Goal: Task Accomplishment & Management: Manage account settings

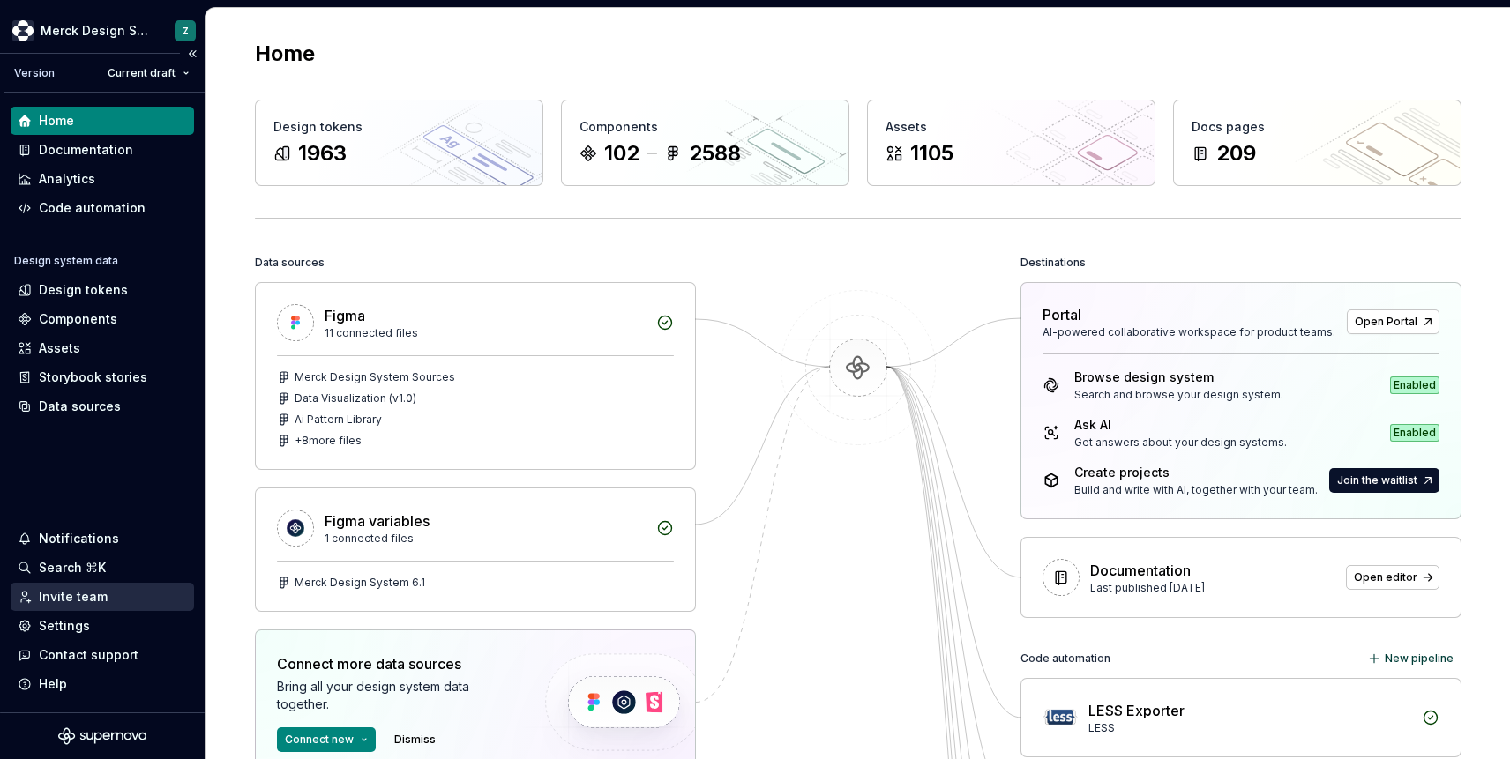
click at [41, 595] on div "Invite team" at bounding box center [73, 597] width 69 height 18
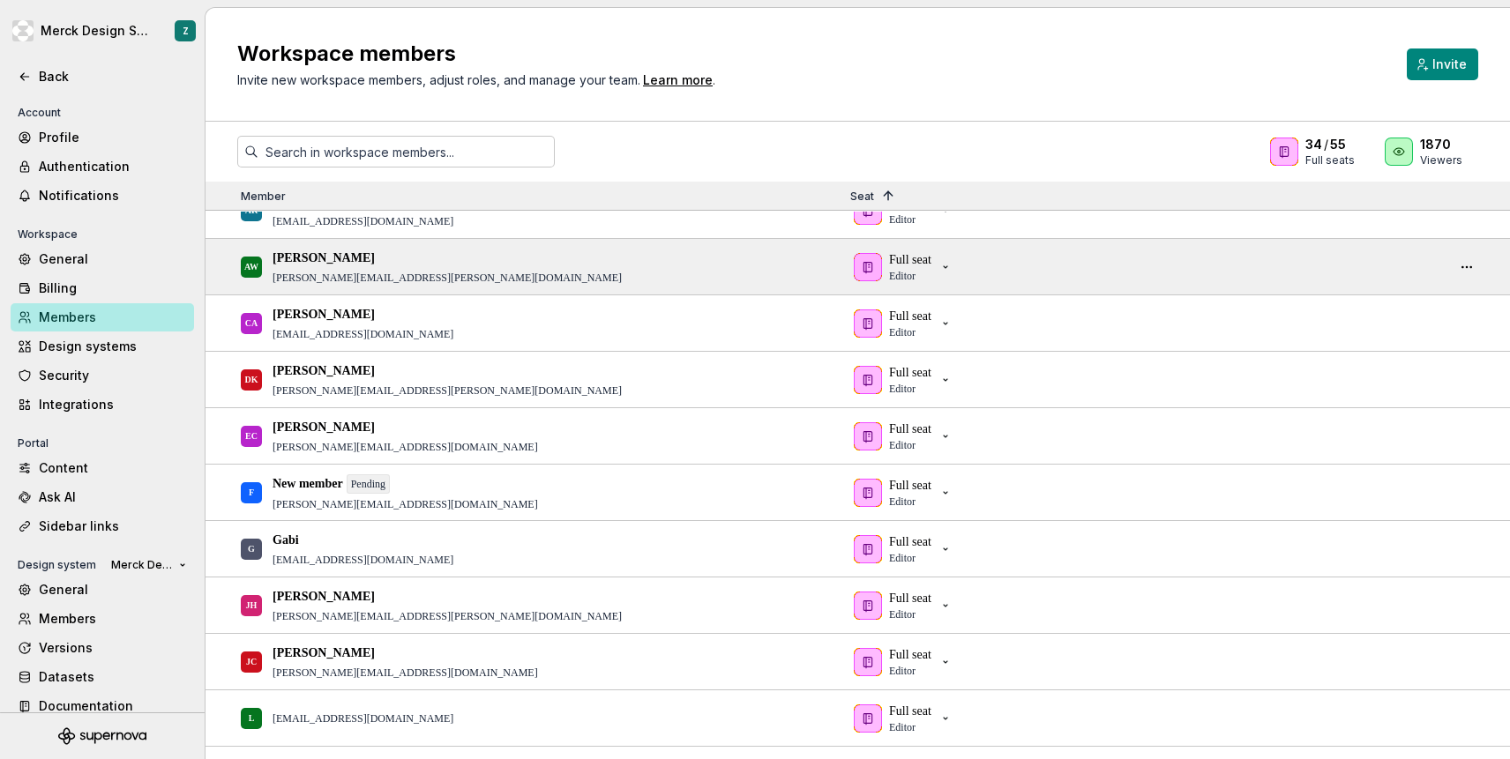
scroll to position [370, 0]
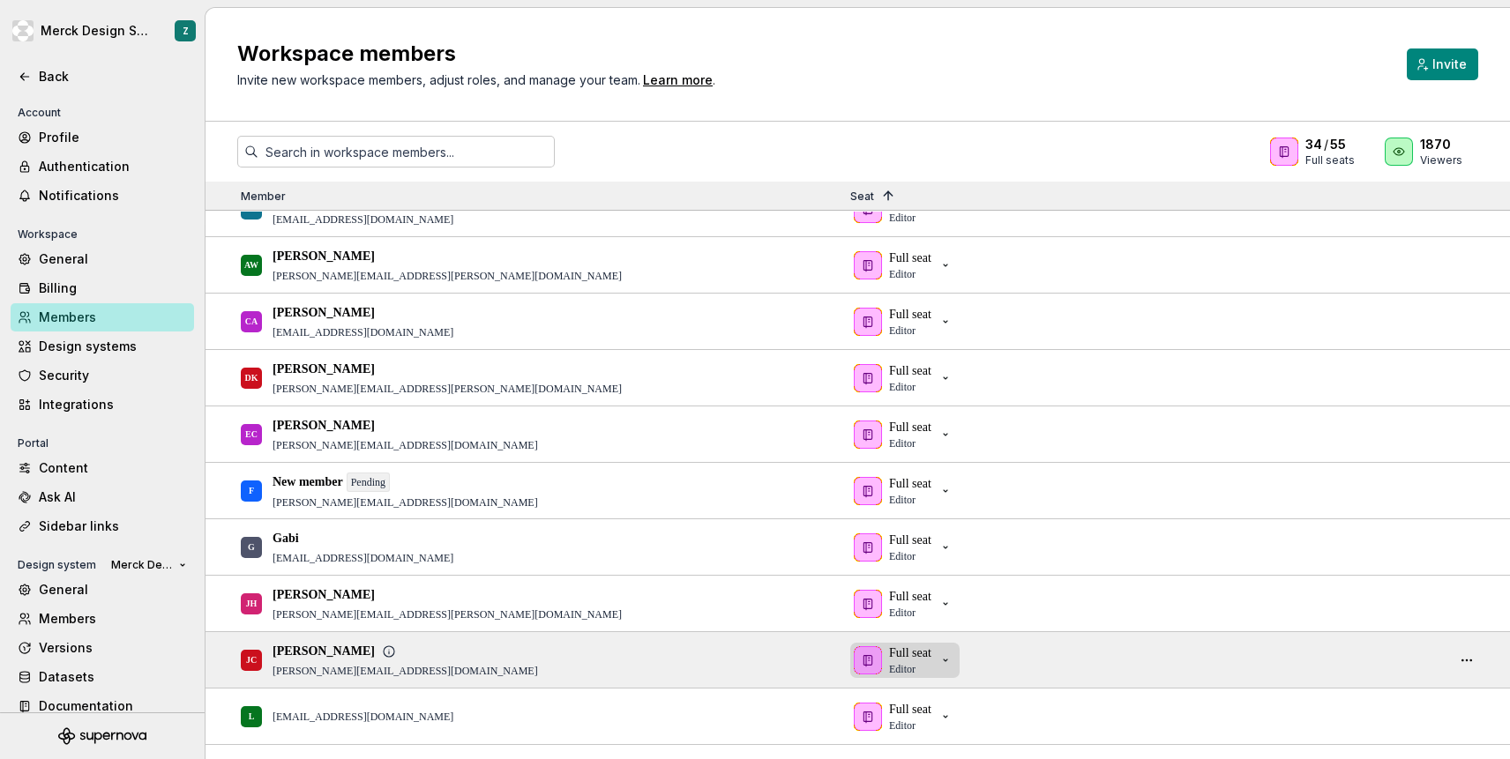
click at [948, 665] on icon "button" at bounding box center [946, 661] width 14 height 14
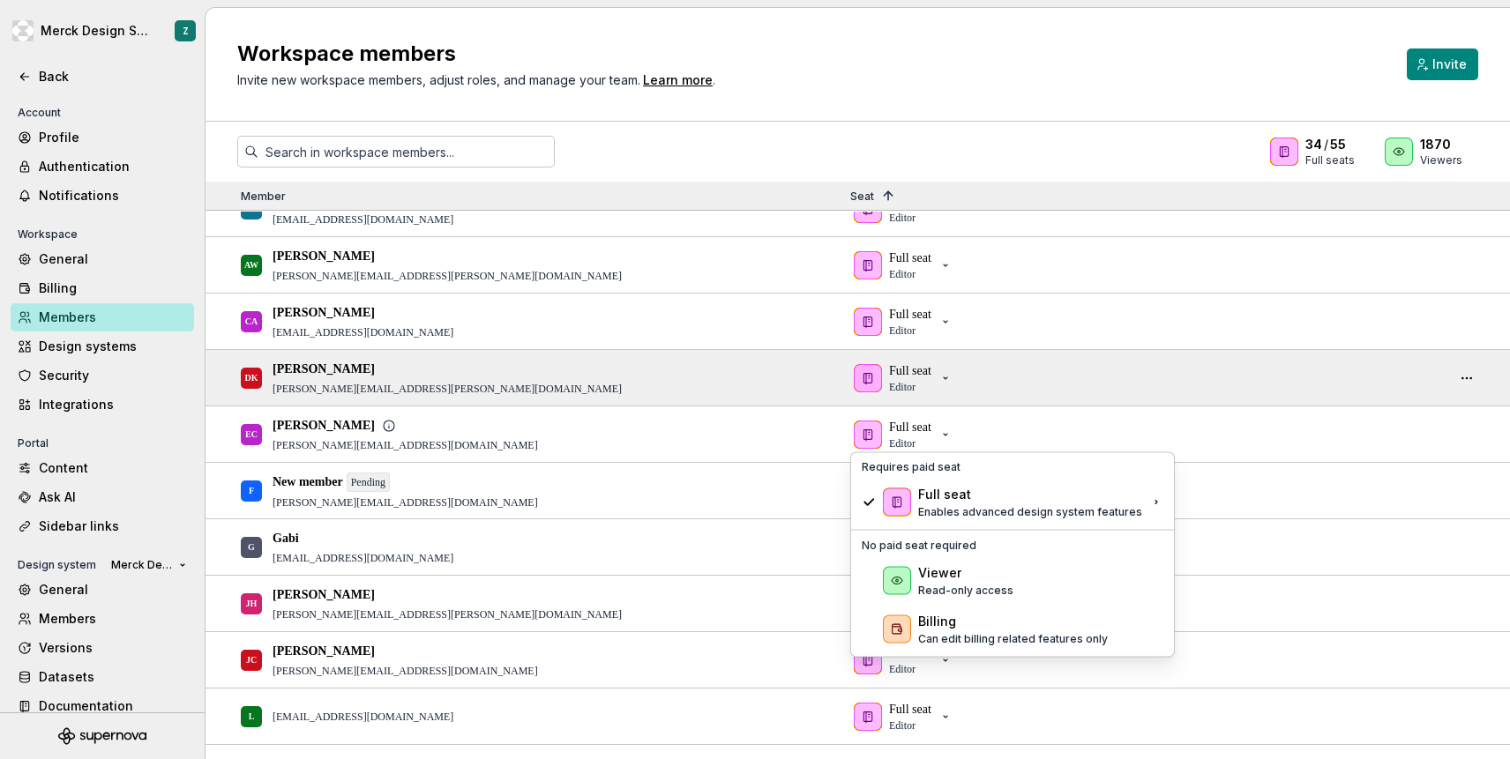
scroll to position [205, 0]
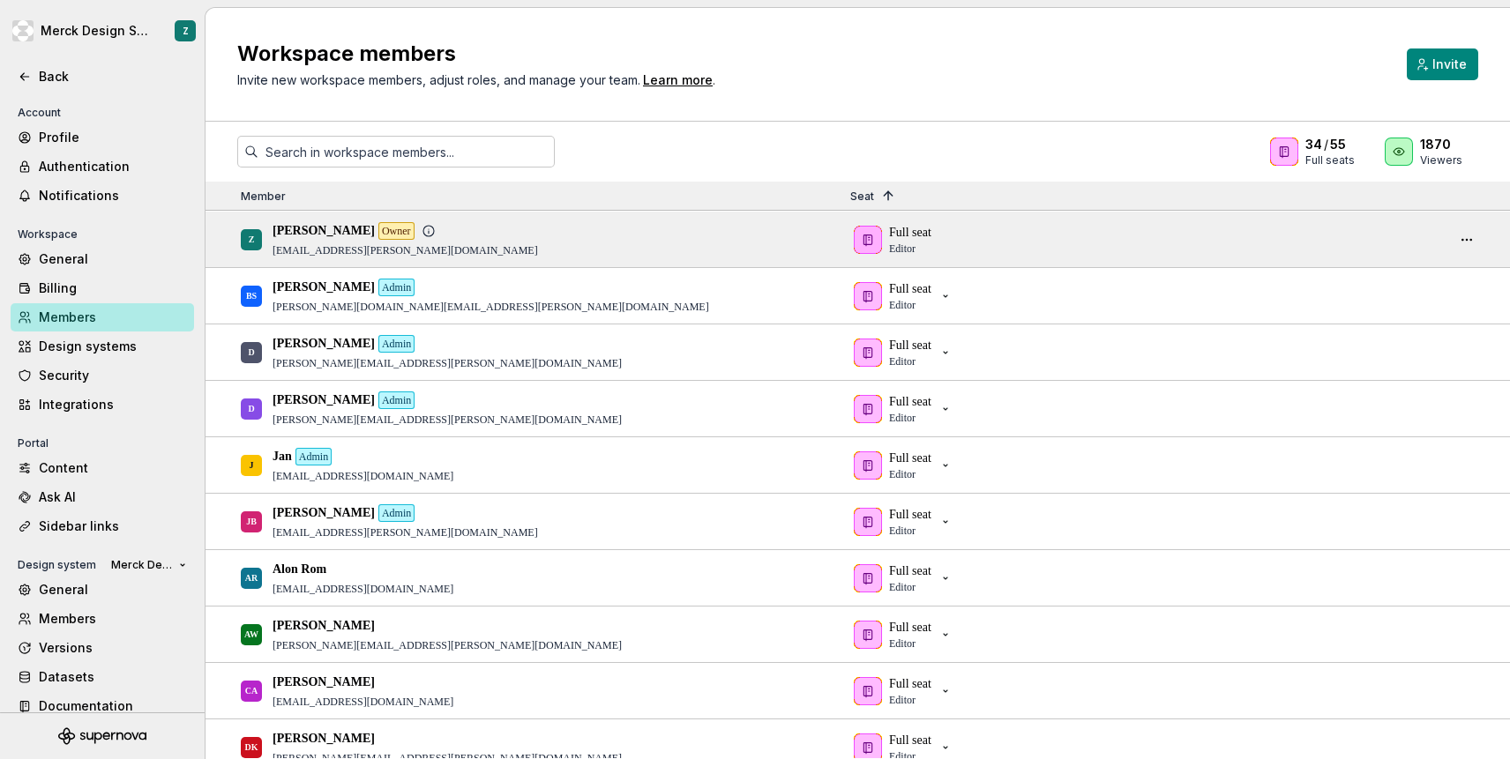
click at [477, 256] on div "Z [PERSON_NAME] Owner [PERSON_NAME][EMAIL_ADDRESS][PERSON_NAME][DOMAIN_NAME]" at bounding box center [531, 240] width 581 height 54
click at [1466, 228] on button "button" at bounding box center [1467, 240] width 25 height 25
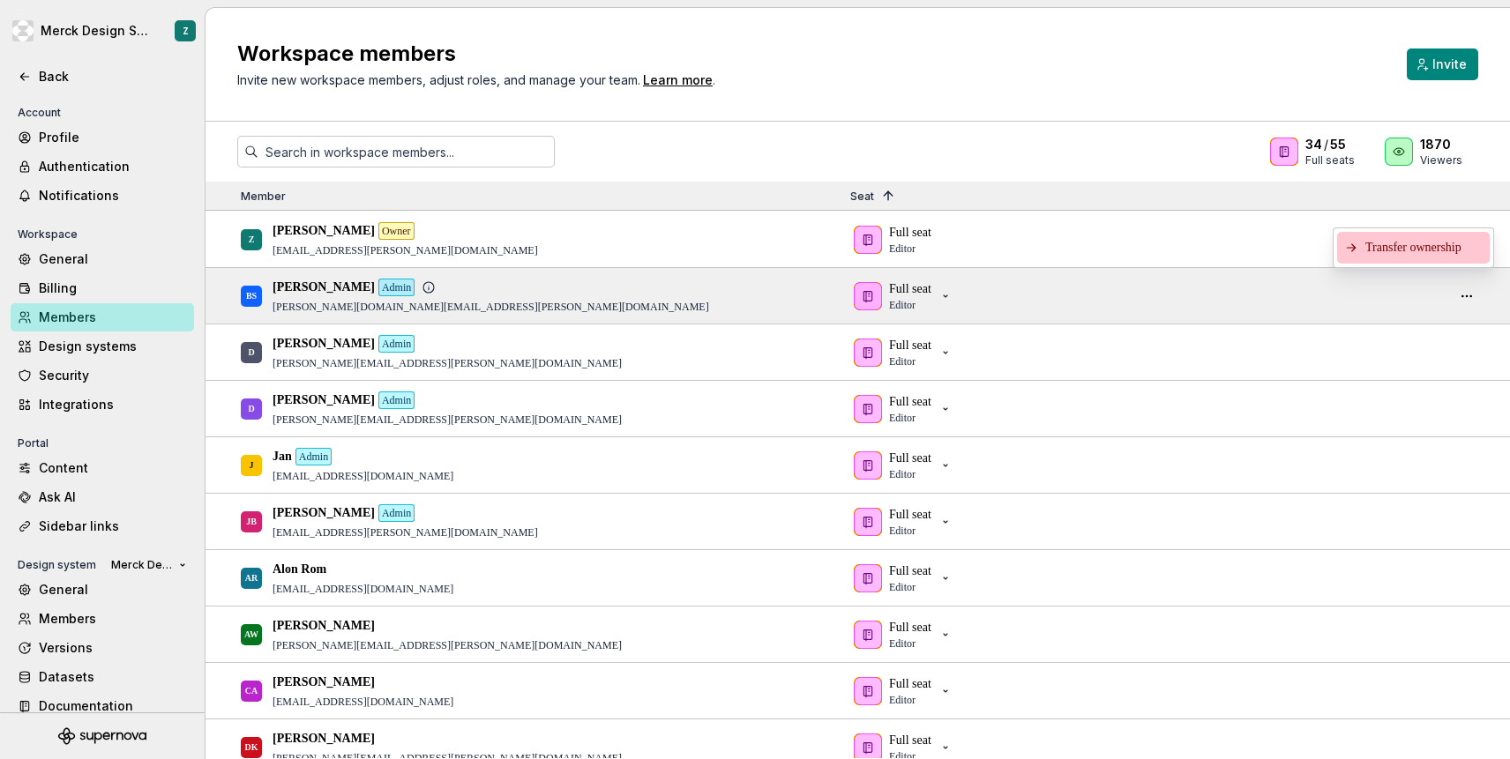
click at [1196, 296] on div "Full seat Editor" at bounding box center [1140, 296] width 580 height 54
click at [1472, 295] on button "button" at bounding box center [1467, 296] width 25 height 25
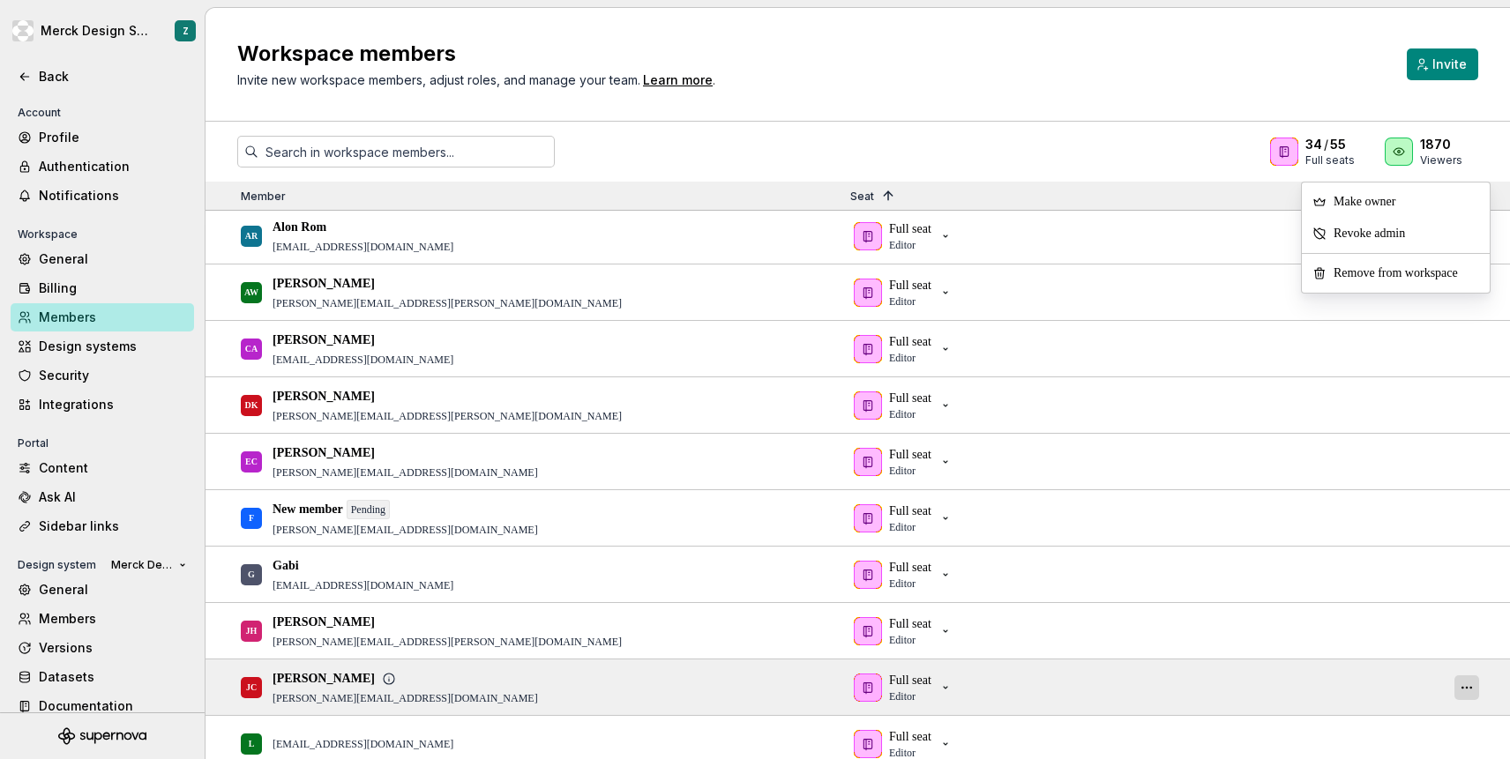
click at [1463, 692] on button "button" at bounding box center [1467, 688] width 25 height 25
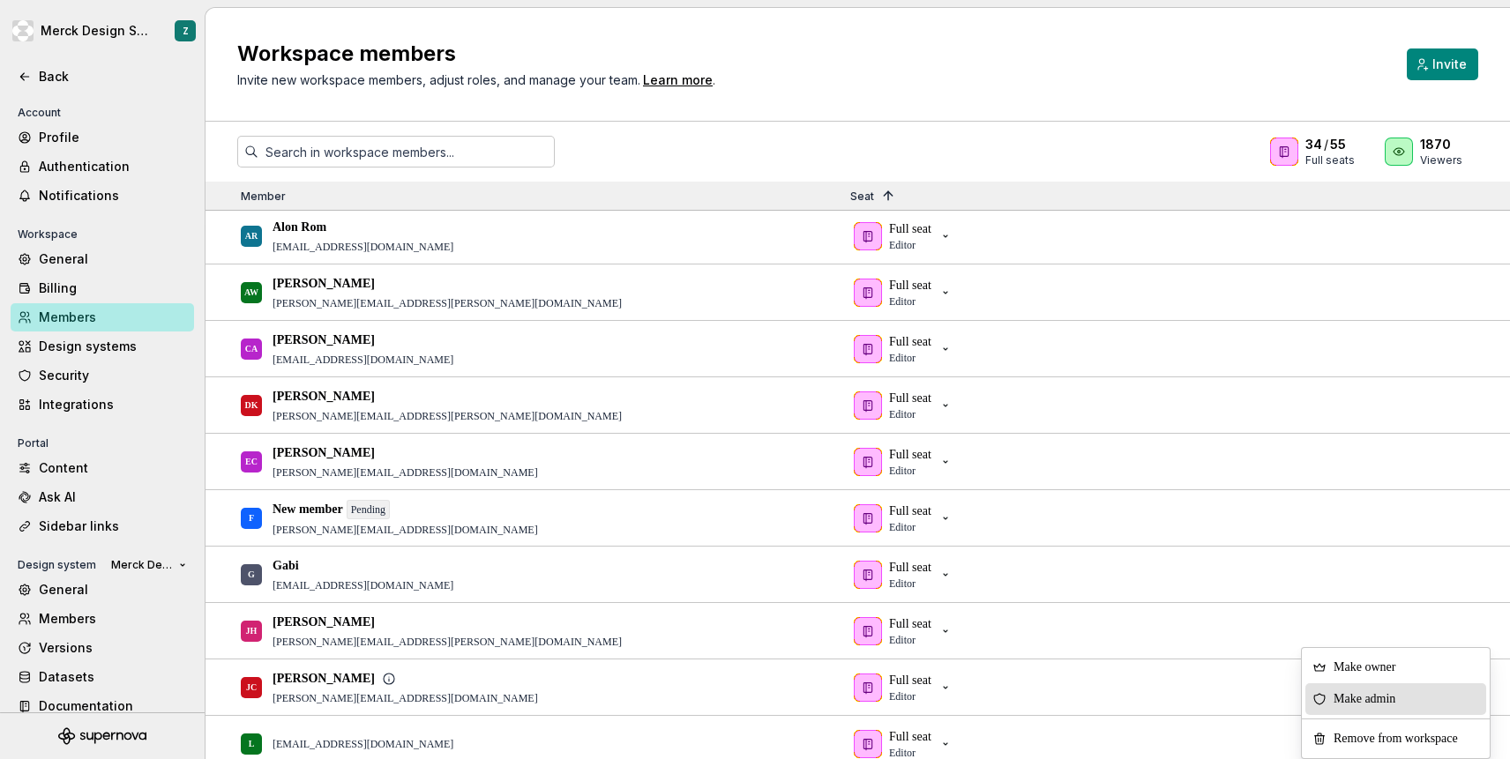
click at [1463, 692] on div "Make admin" at bounding box center [1396, 700] width 181 height 32
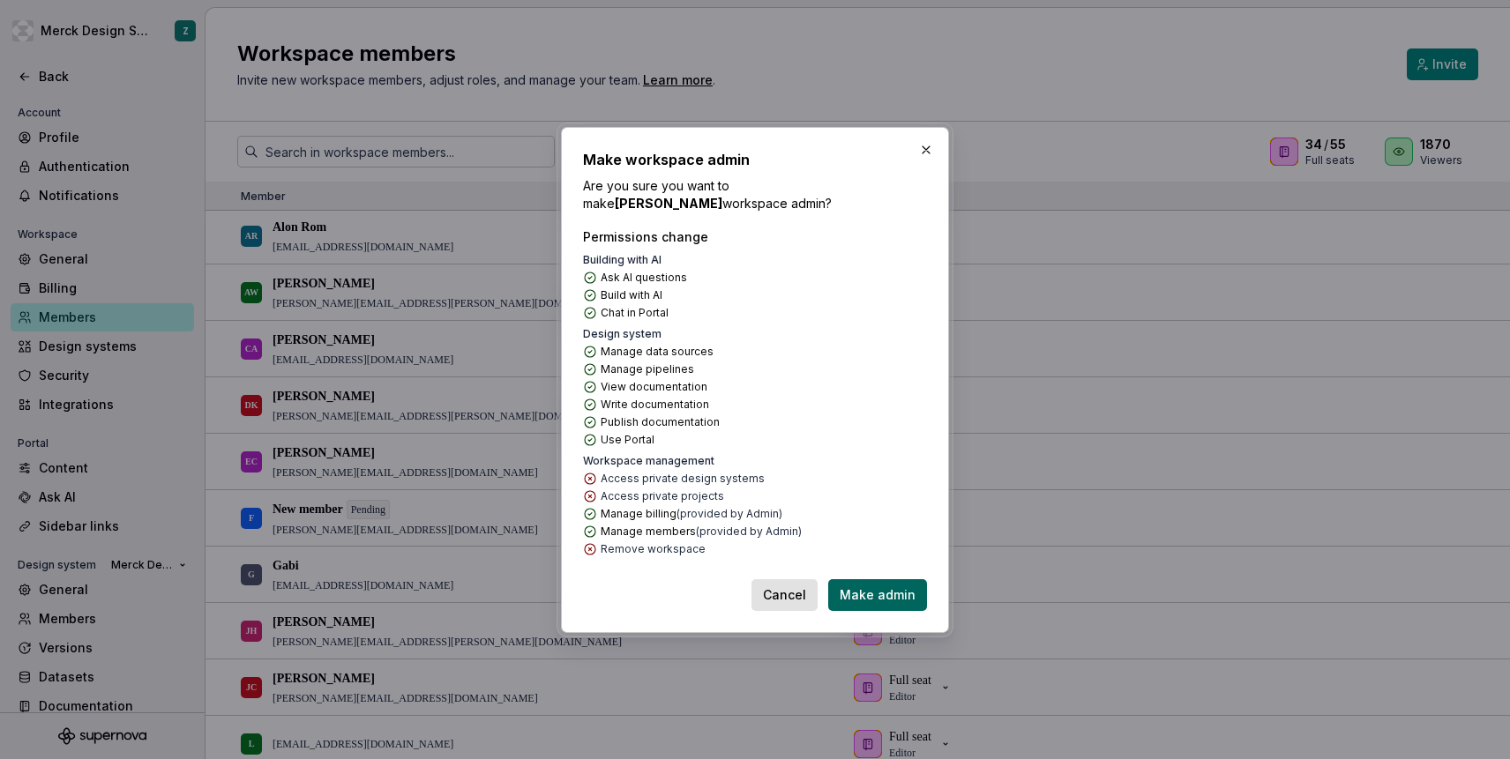
click at [897, 599] on span "Make admin" at bounding box center [878, 596] width 76 height 18
